Goal: Information Seeking & Learning: Learn about a topic

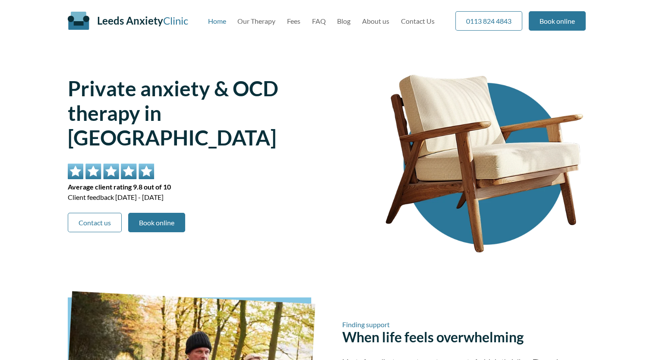
drag, startPoint x: 586, startPoint y: 177, endPoint x: 659, endPoint y: 172, distance: 74.0
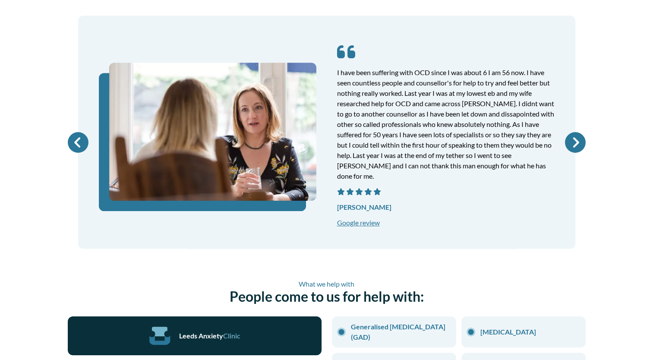
scroll to position [475, 0]
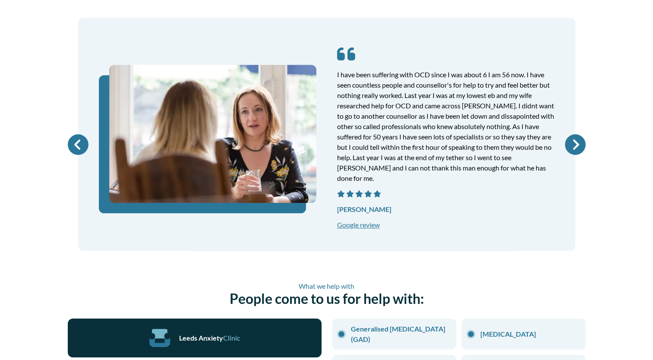
click at [564, 139] on div "I have been suffering with OCD since I was about 6 I am 56 now. I have seen cou…" at bounding box center [326, 134] width 497 height 233
click at [574, 138] on icon at bounding box center [575, 144] width 21 height 21
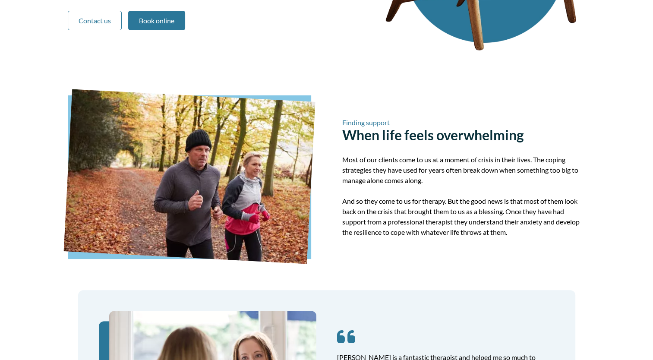
scroll to position [0, 0]
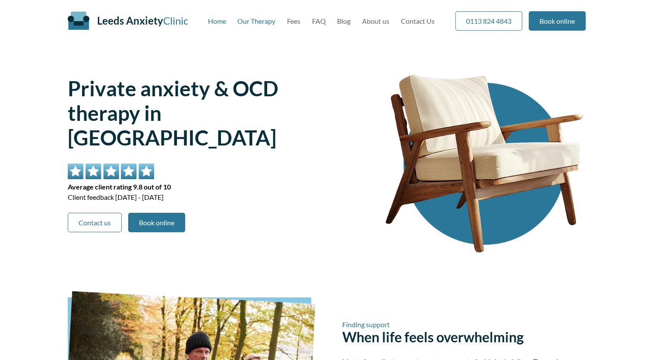
click at [263, 25] on link "Our Therapy" at bounding box center [256, 21] width 38 height 8
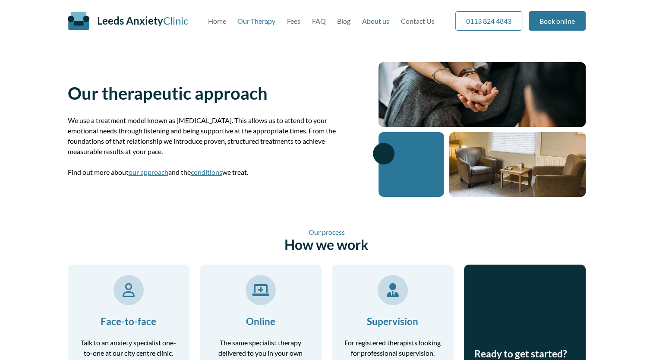
click at [373, 21] on link "About us" at bounding box center [375, 21] width 27 height 8
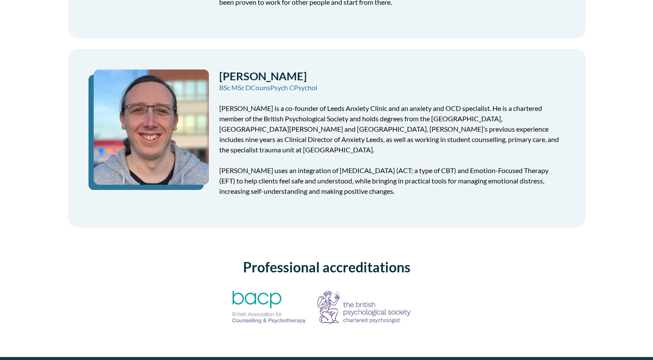
scroll to position [415, 0]
